Goal: Navigation & Orientation: Find specific page/section

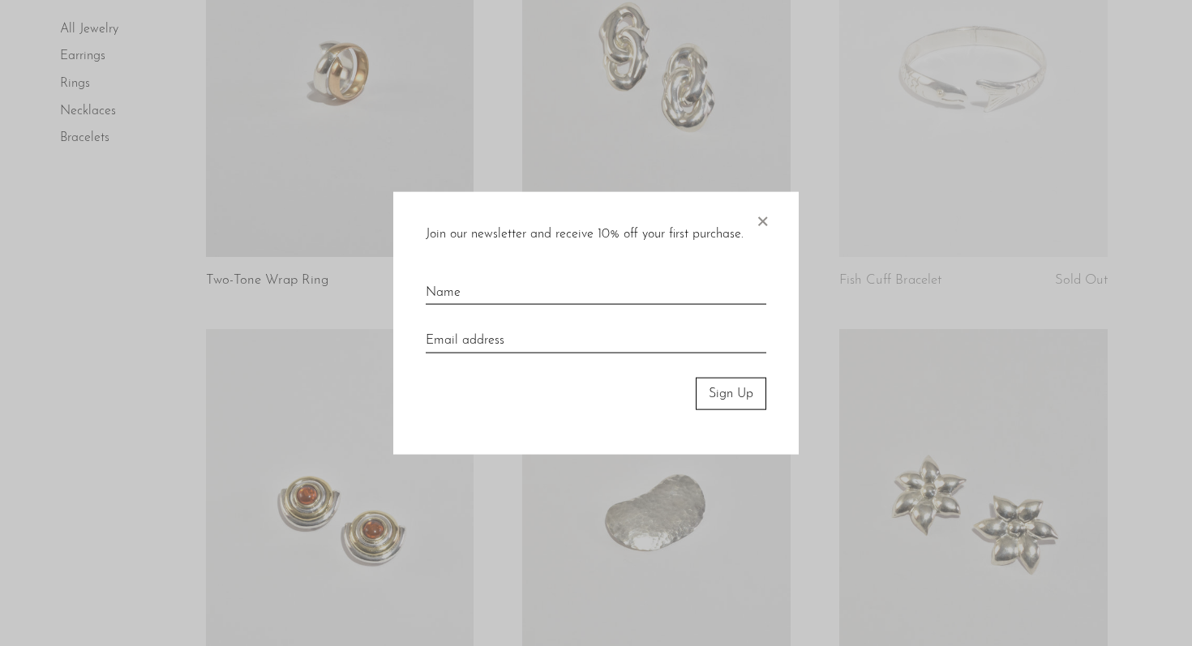
scroll to position [940, 0]
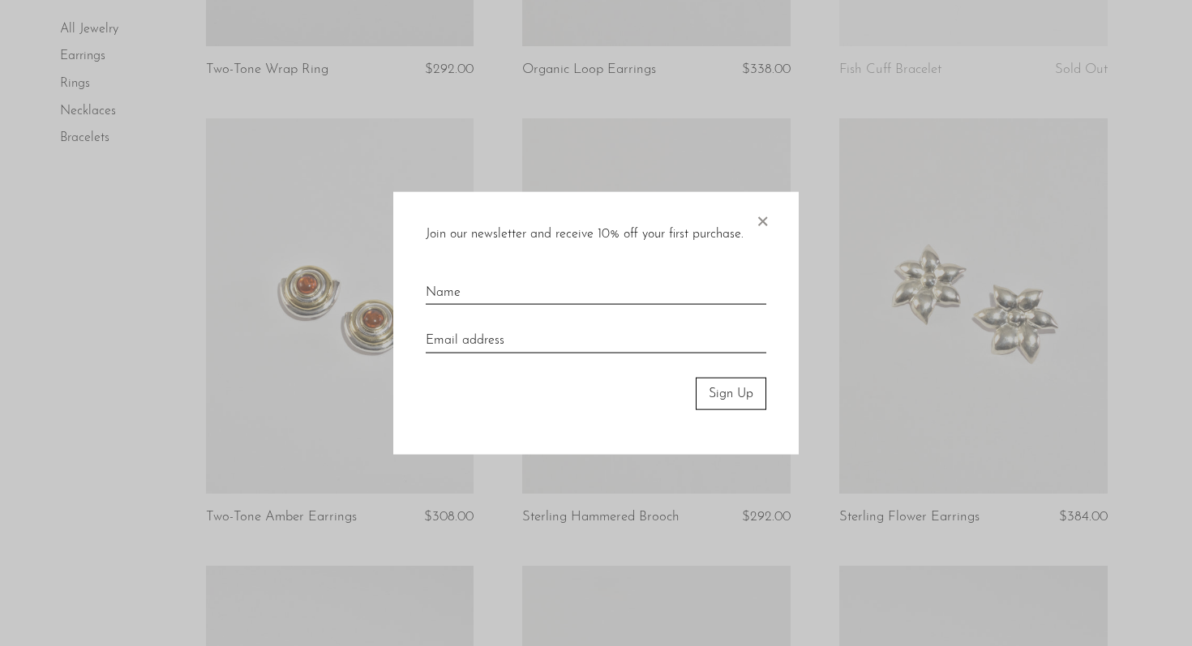
click at [765, 230] on span "×" at bounding box center [762, 217] width 16 height 52
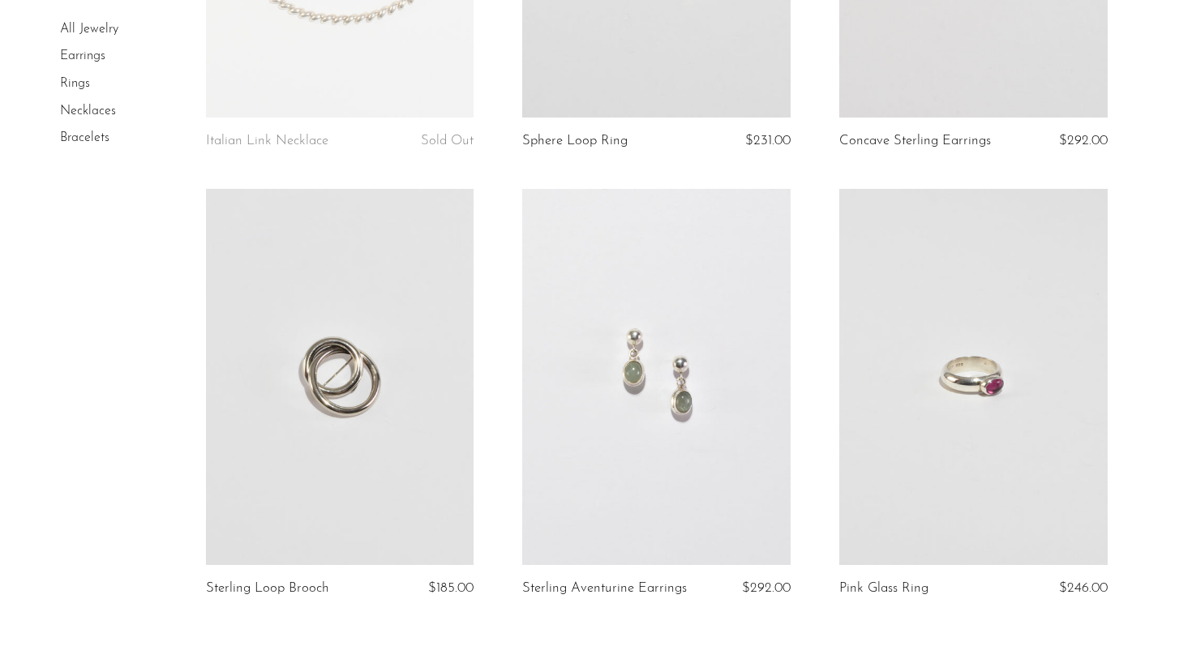
scroll to position [5240, 0]
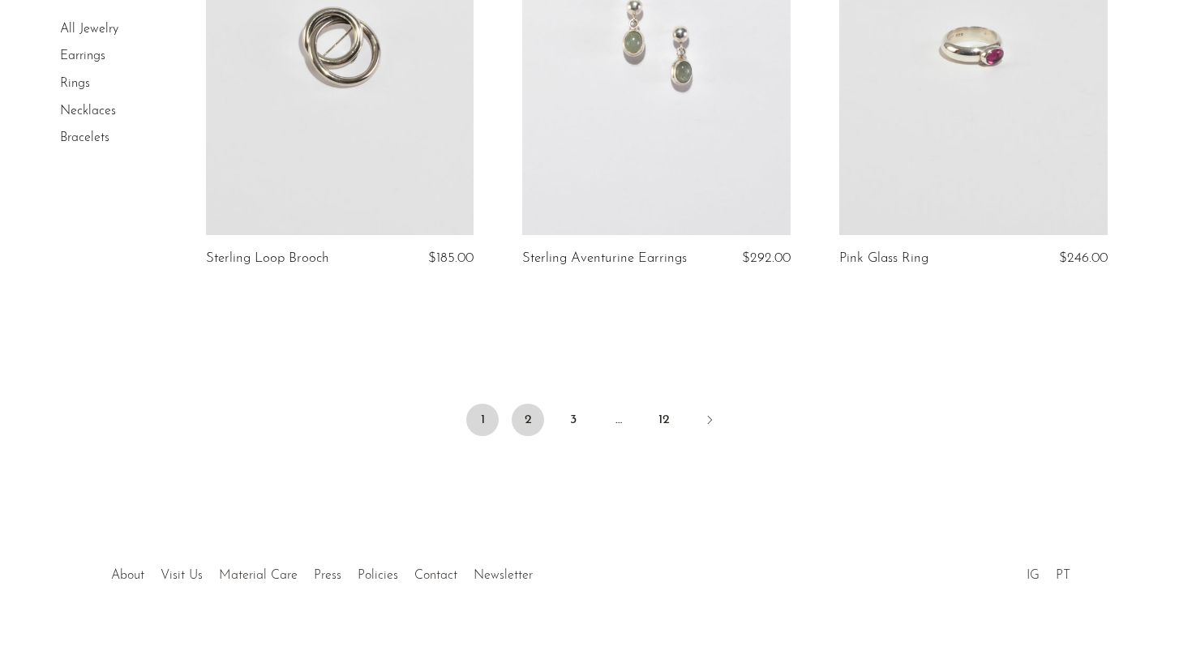
click at [523, 404] on link "2" at bounding box center [528, 420] width 32 height 32
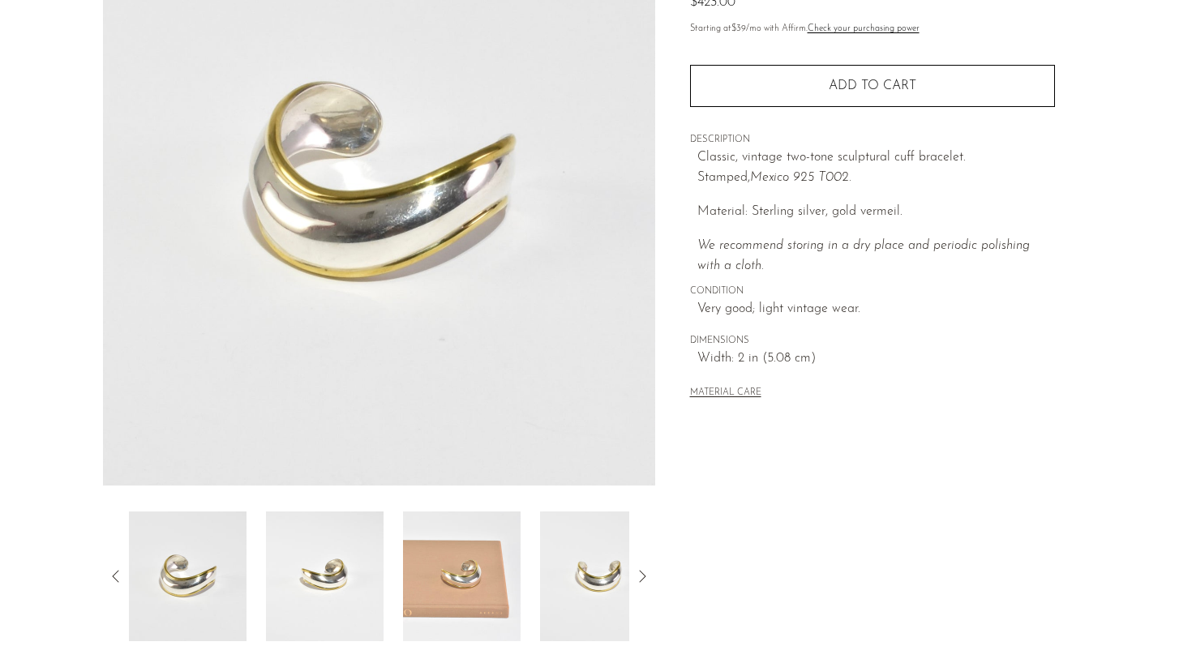
scroll to position [315, 0]
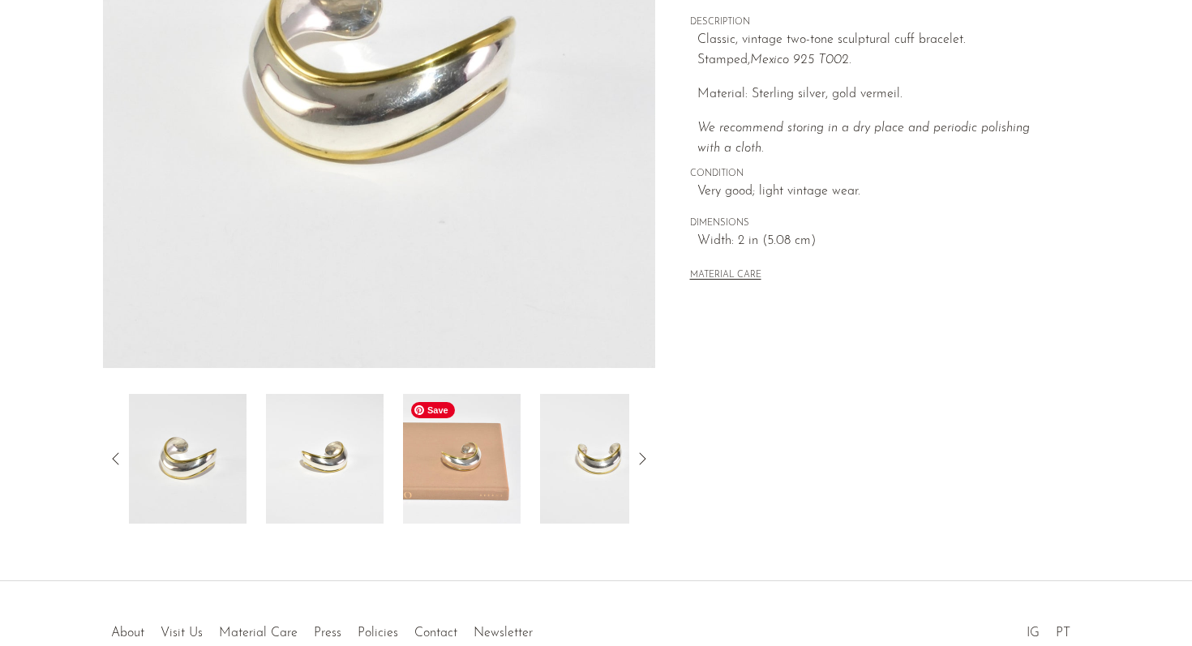
click at [497, 442] on img at bounding box center [462, 459] width 118 height 130
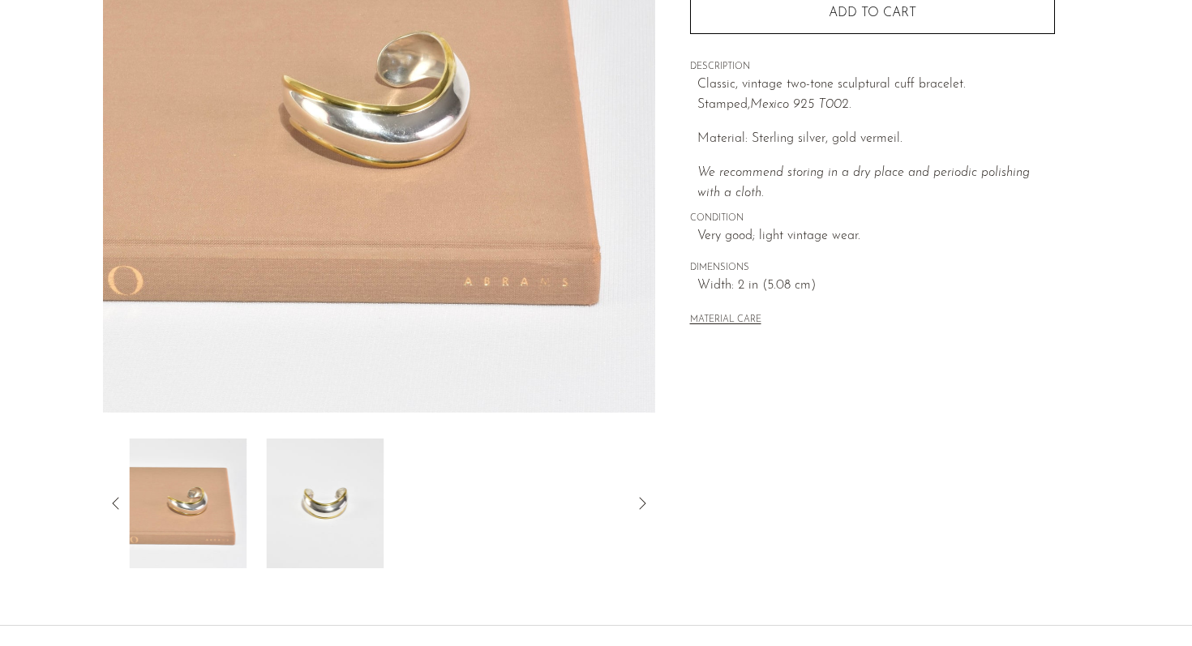
scroll to position [252, 0]
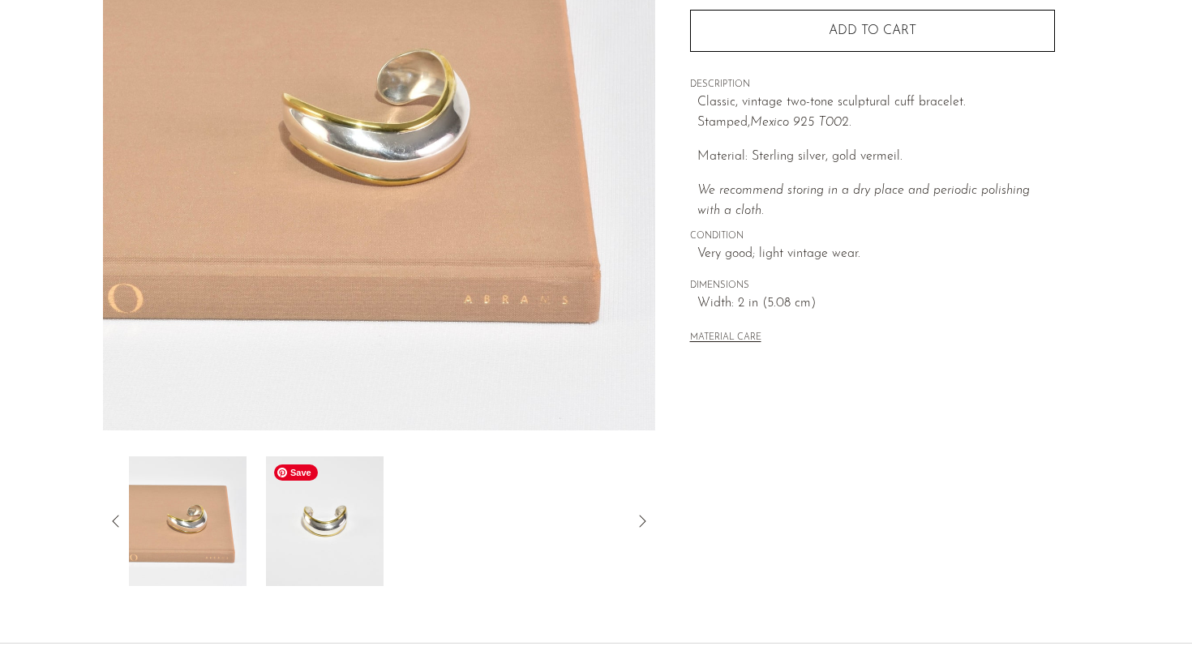
click at [379, 486] on img at bounding box center [325, 521] width 118 height 130
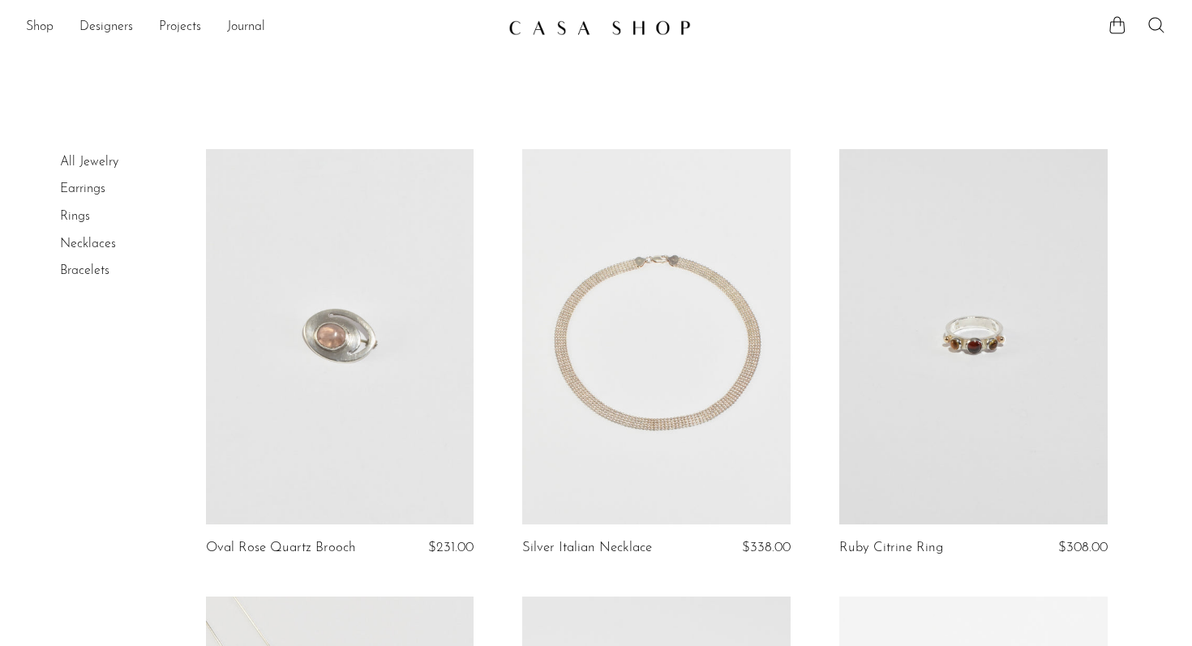
click at [538, 30] on img at bounding box center [599, 27] width 182 height 16
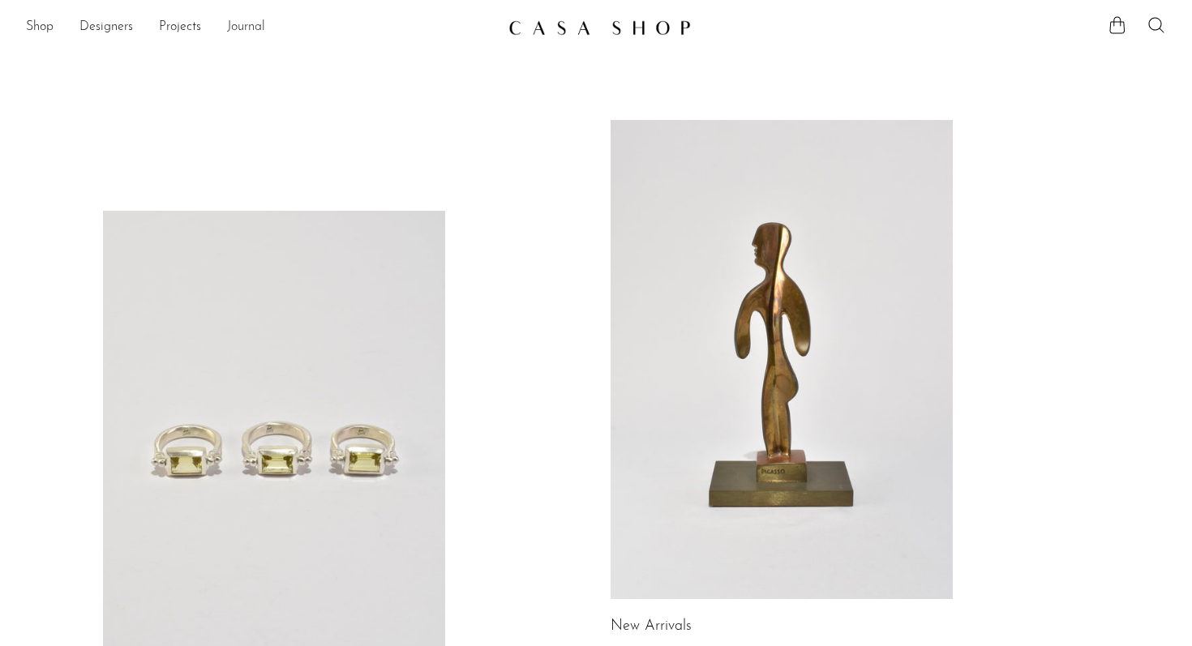
click at [247, 32] on link "Journal" at bounding box center [246, 27] width 38 height 21
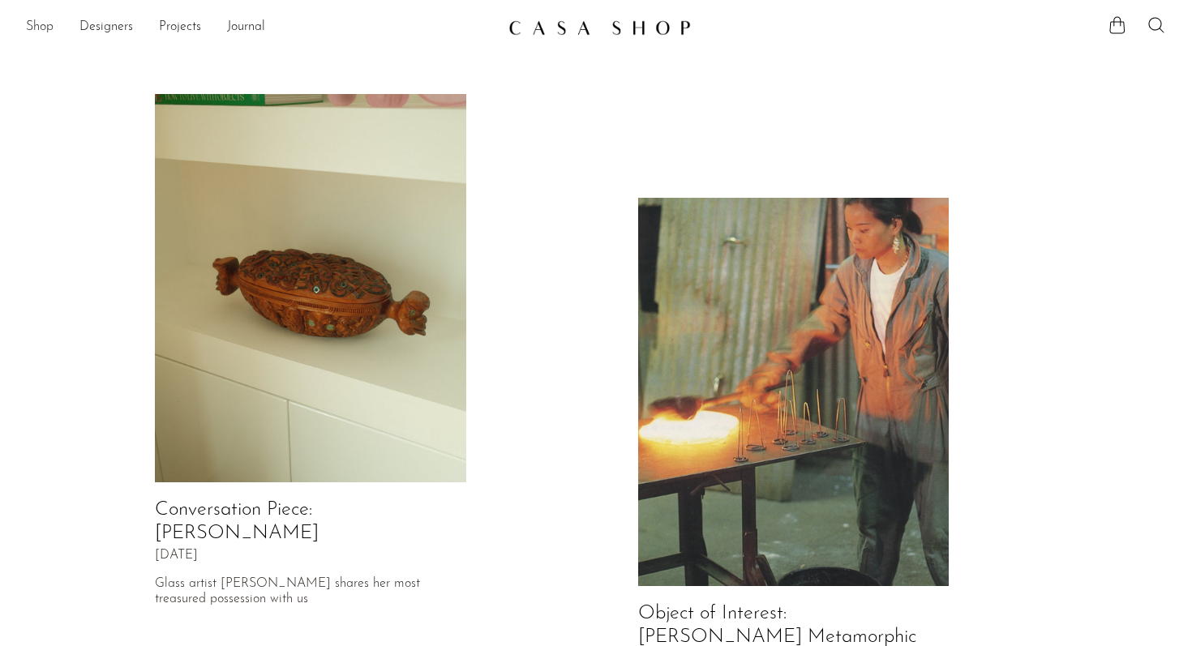
click at [49, 31] on link "Shop" at bounding box center [40, 27] width 28 height 21
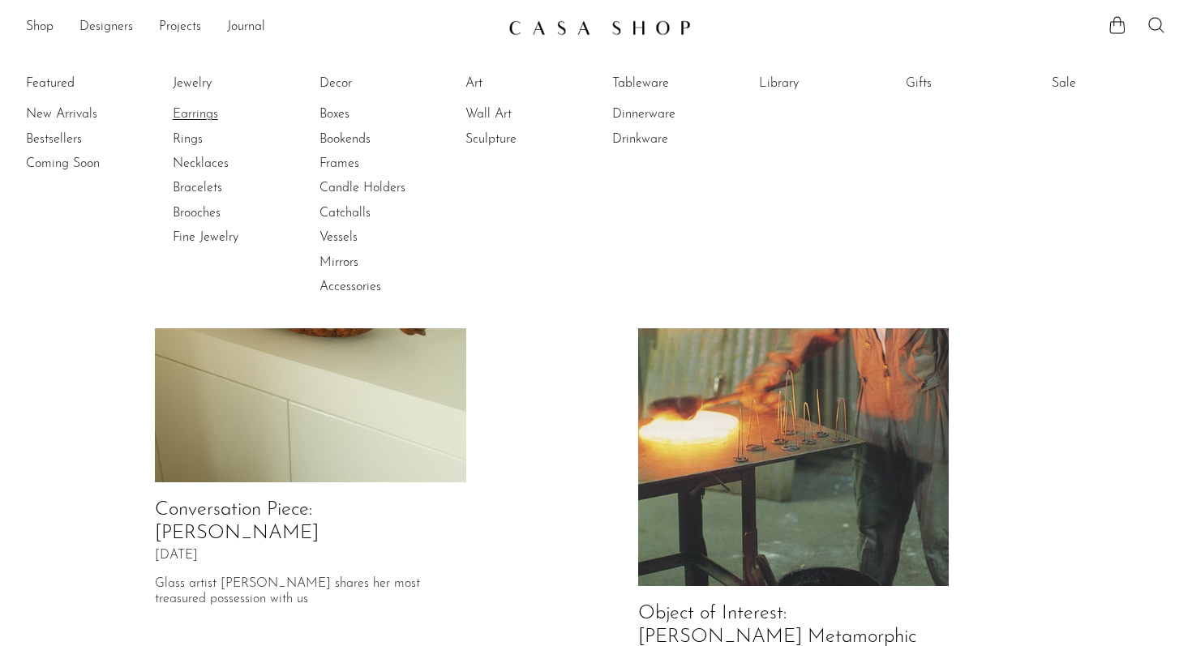
click at [184, 122] on link "Earrings" at bounding box center [234, 114] width 122 height 18
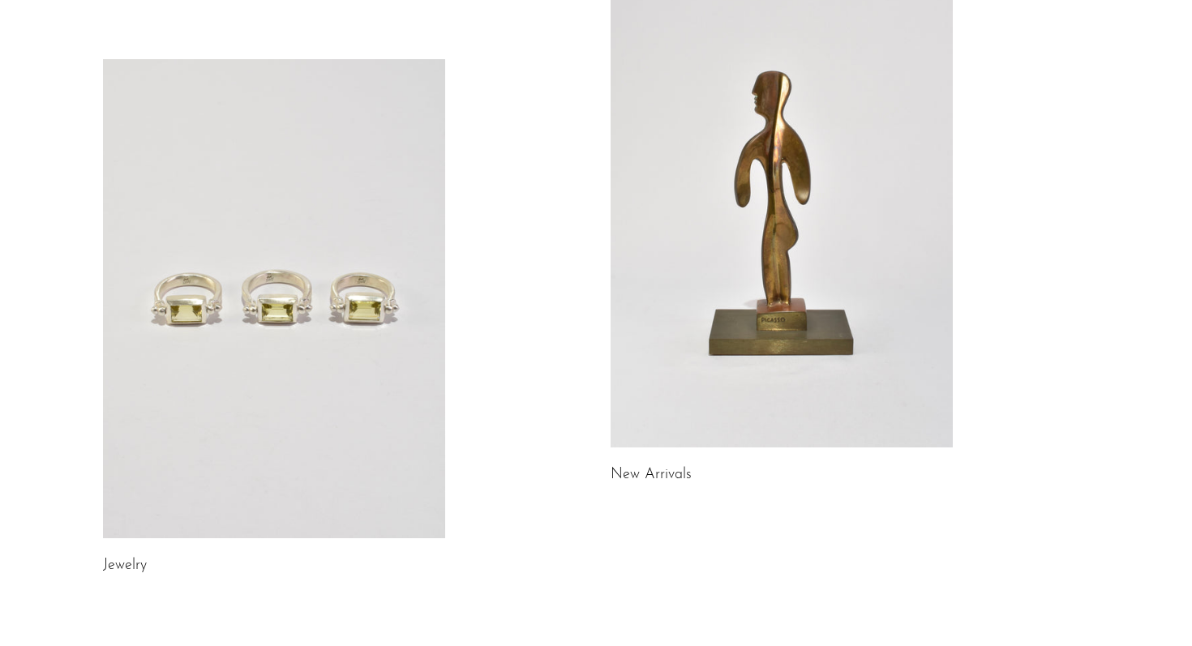
scroll to position [151, 0]
click at [264, 422] on link at bounding box center [274, 299] width 342 height 479
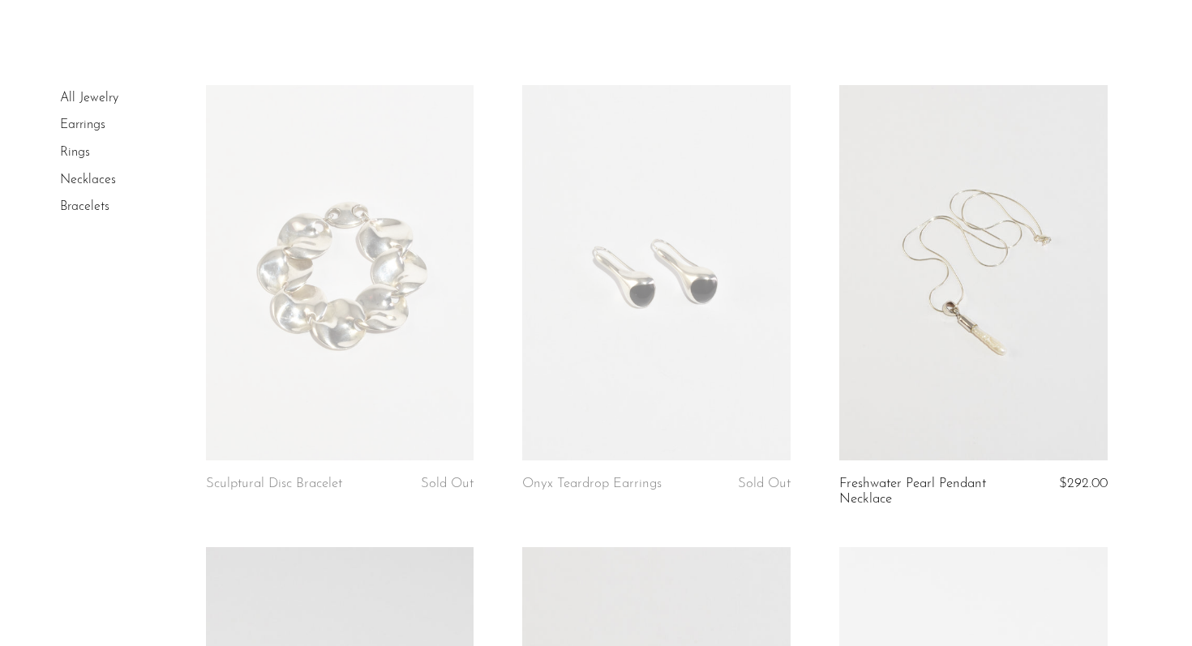
scroll to position [55, 0]
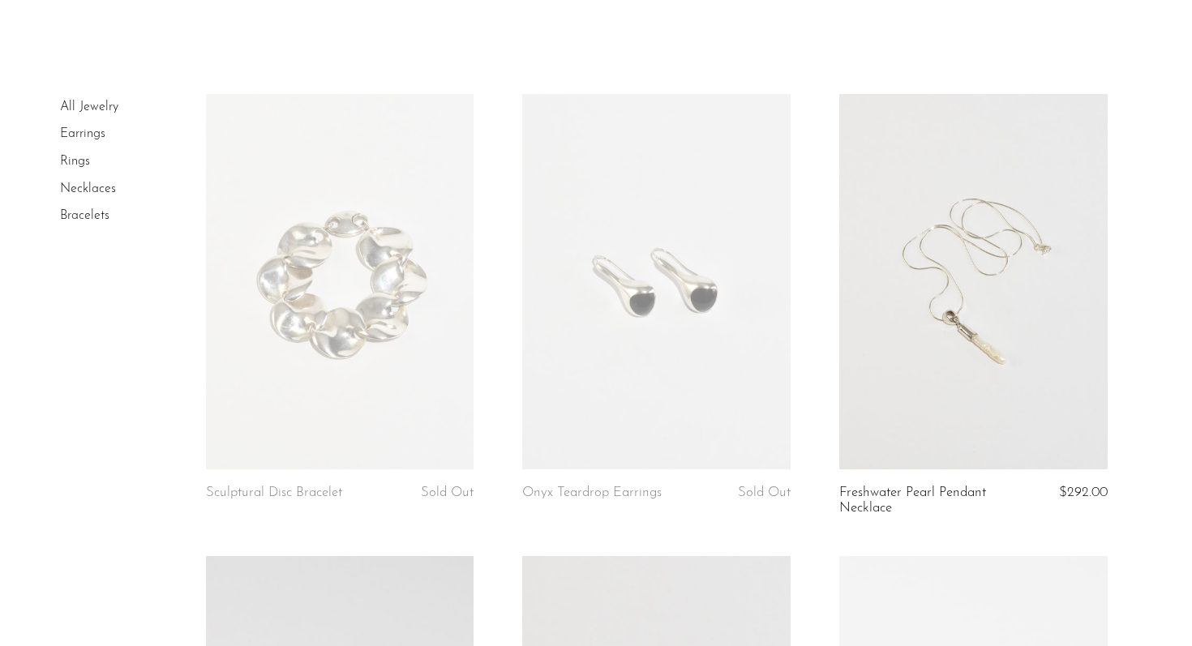
click at [90, 131] on link "Earrings" at bounding box center [82, 133] width 45 height 13
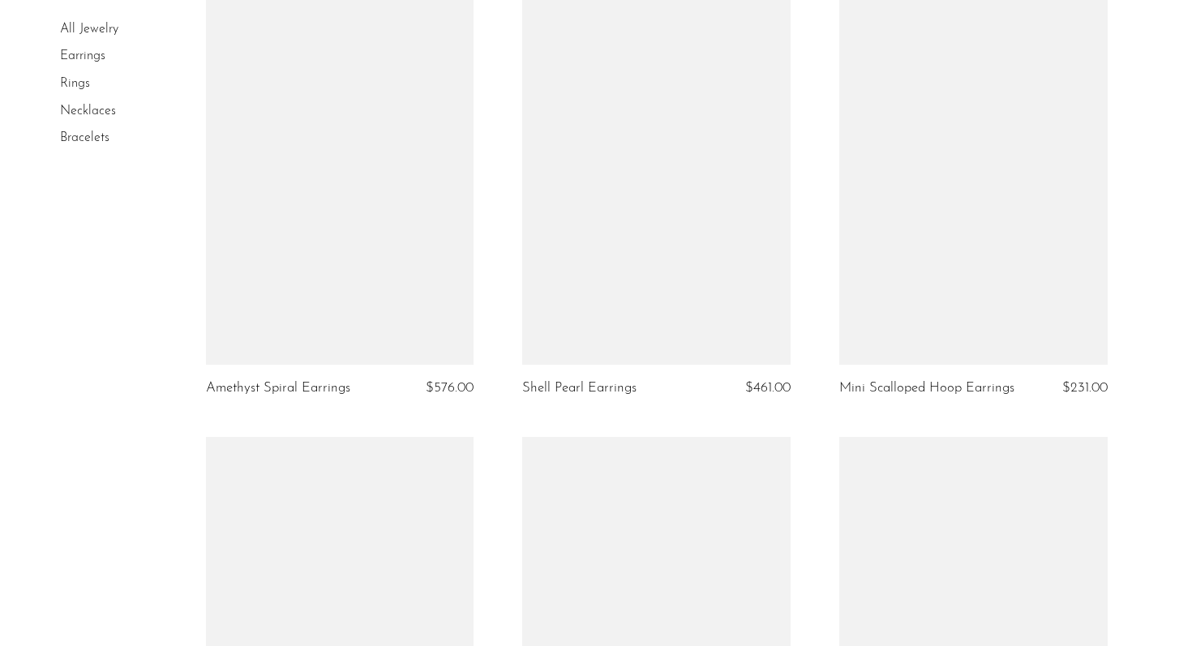
scroll to position [5180, 0]
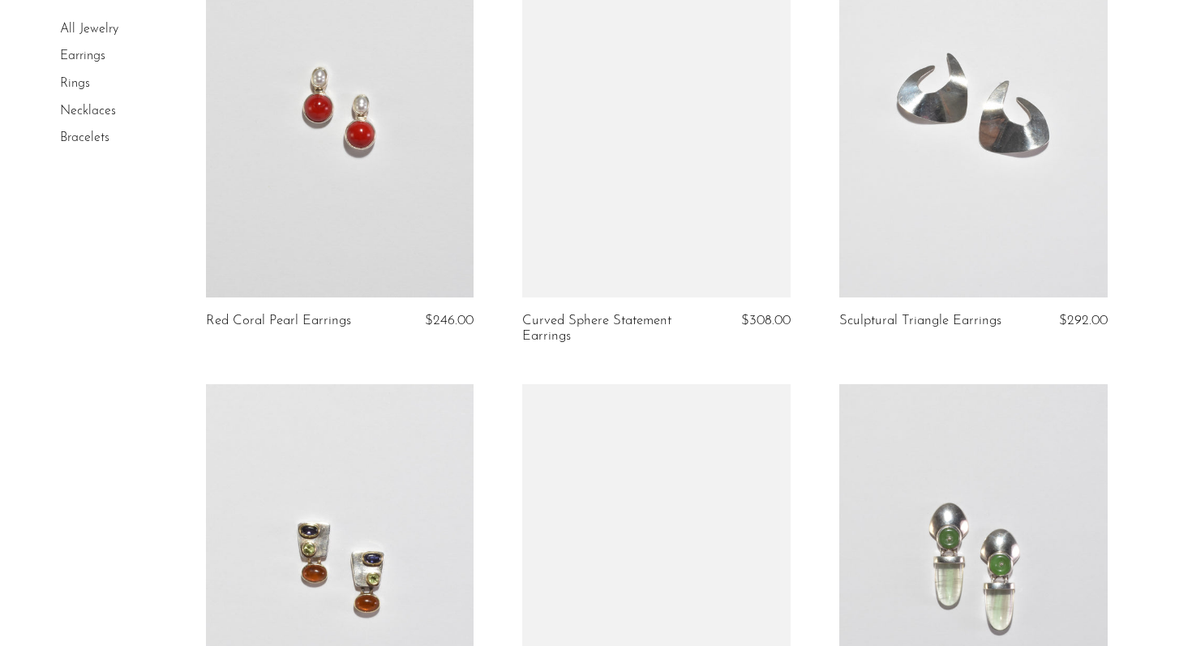
scroll to position [3104, 0]
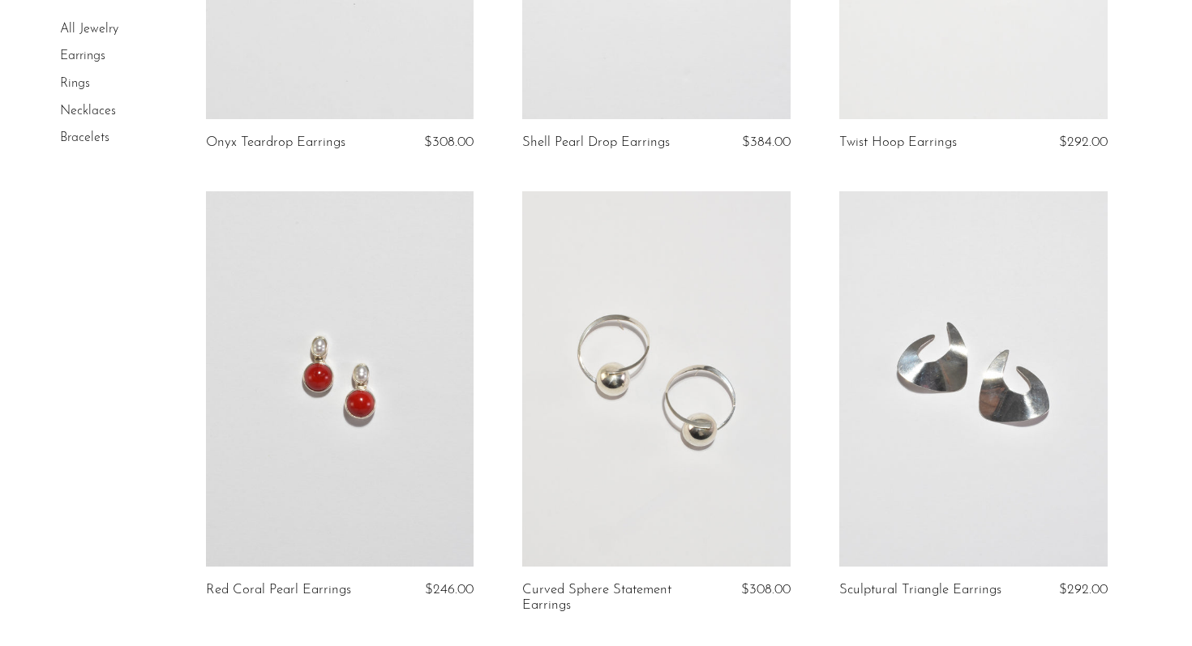
click at [85, 85] on link "Rings" at bounding box center [75, 83] width 30 height 13
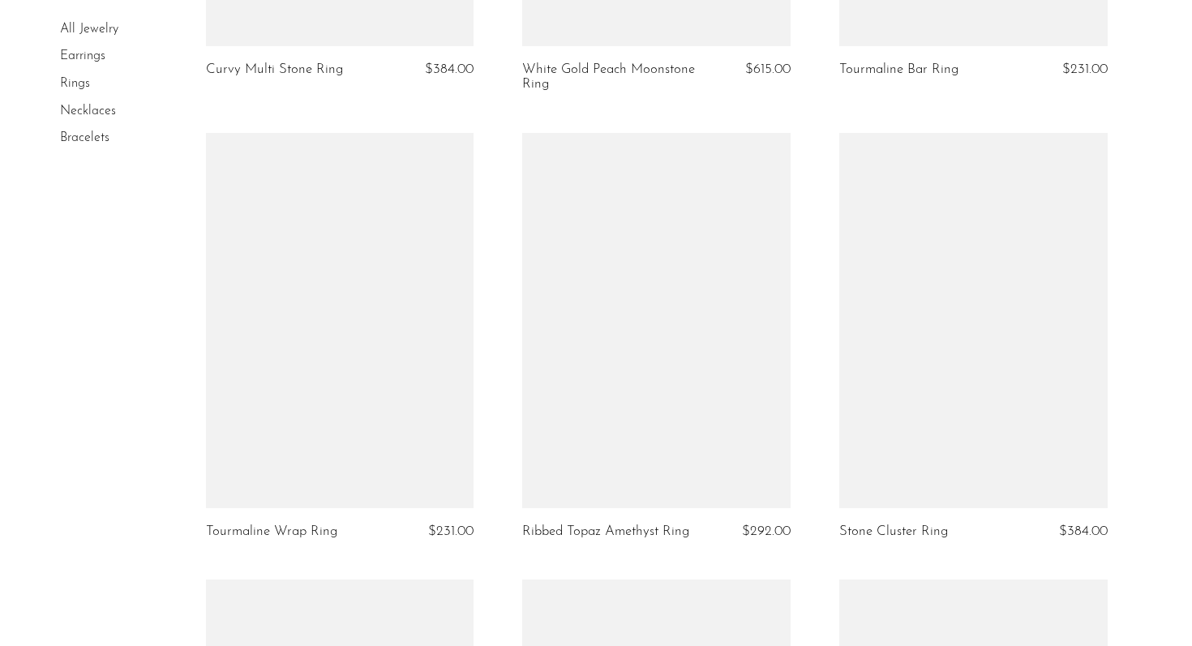
scroll to position [5119, 0]
